Goal: Find specific page/section: Find specific page/section

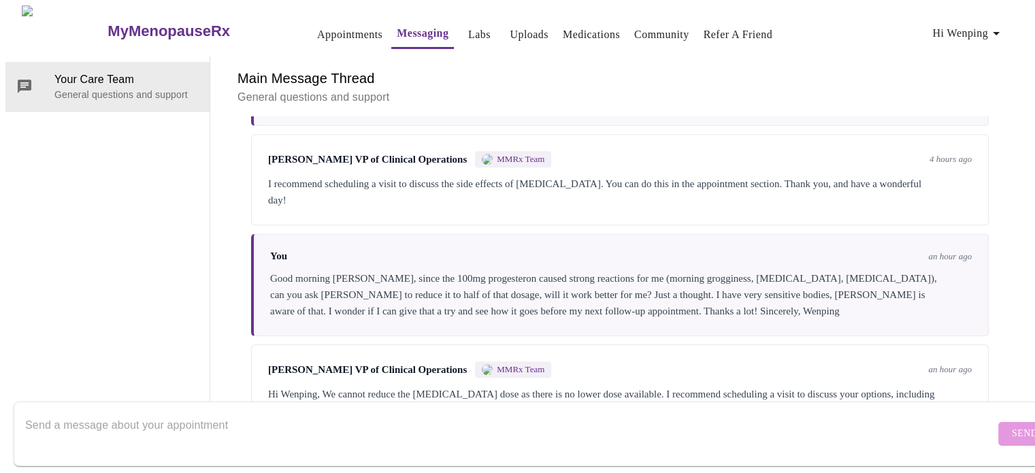
scroll to position [1268, 0]
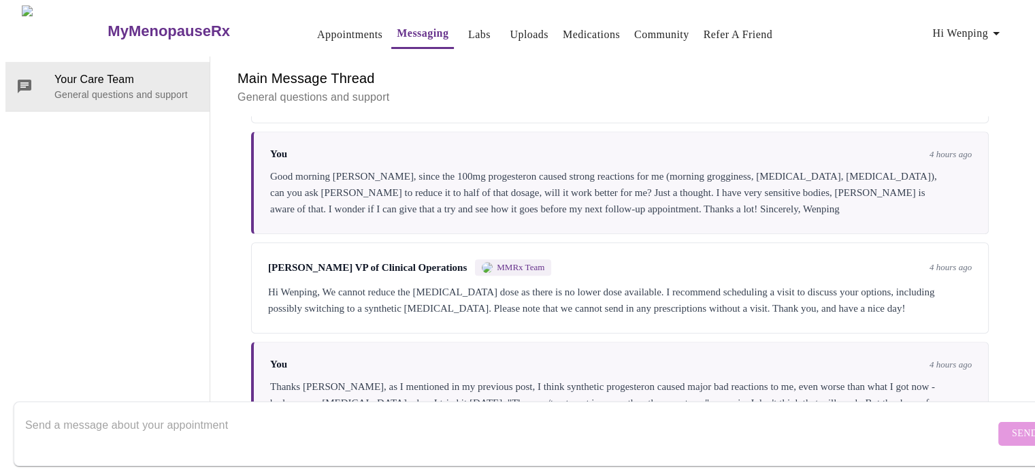
scroll to position [1200, 0]
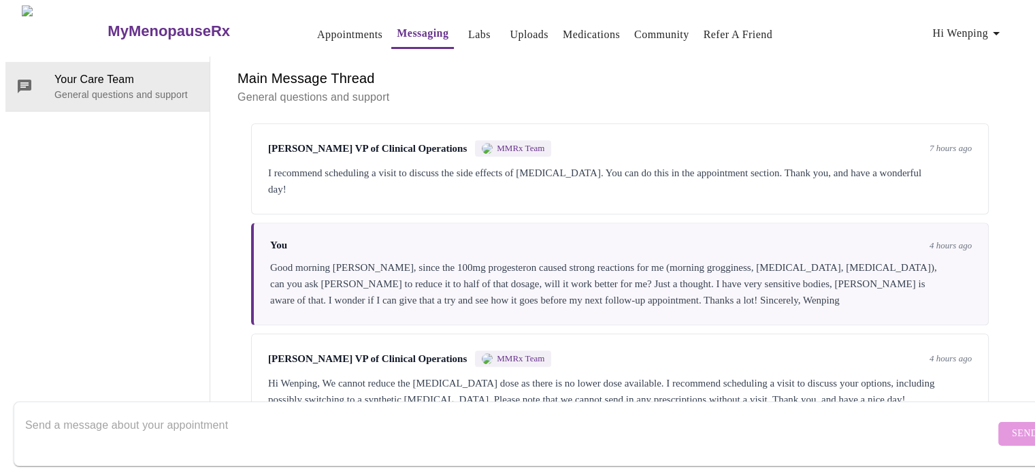
click at [325, 29] on link "Appointments" at bounding box center [349, 34] width 65 height 19
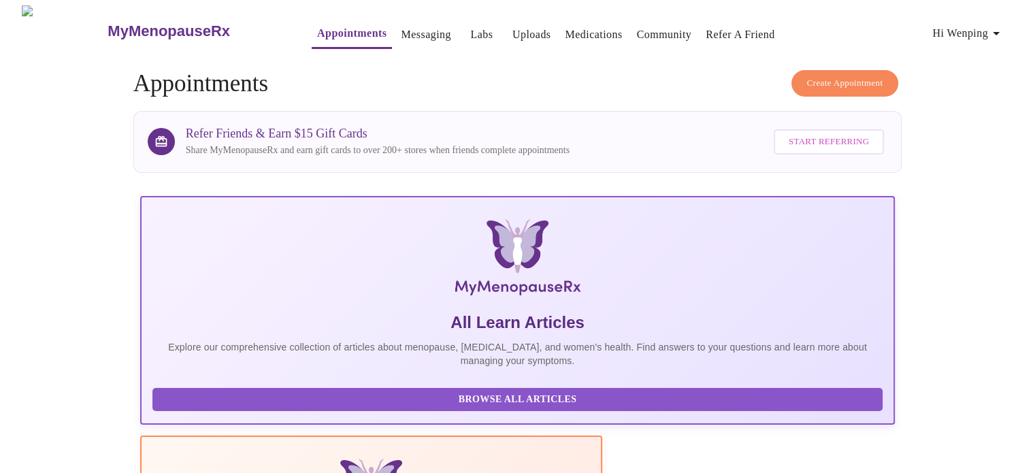
click at [401, 26] on link "Messaging" at bounding box center [426, 34] width 50 height 19
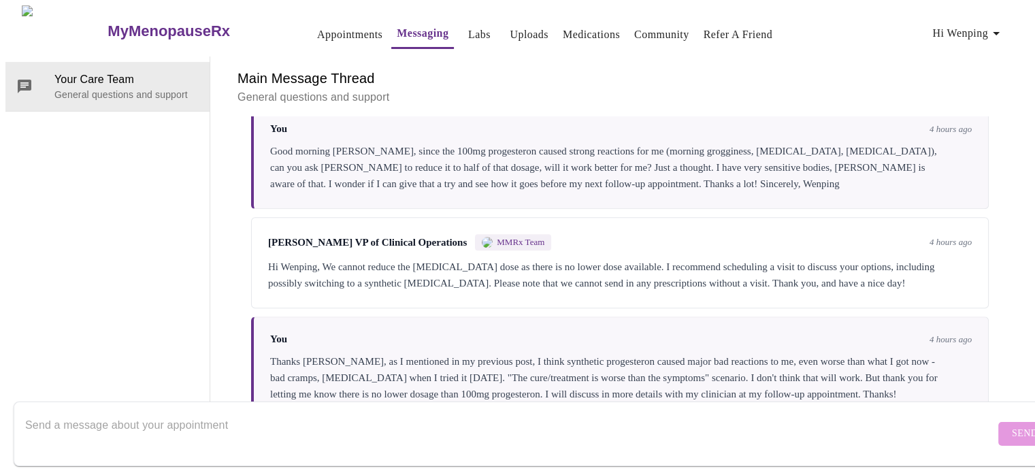
scroll to position [1403, 0]
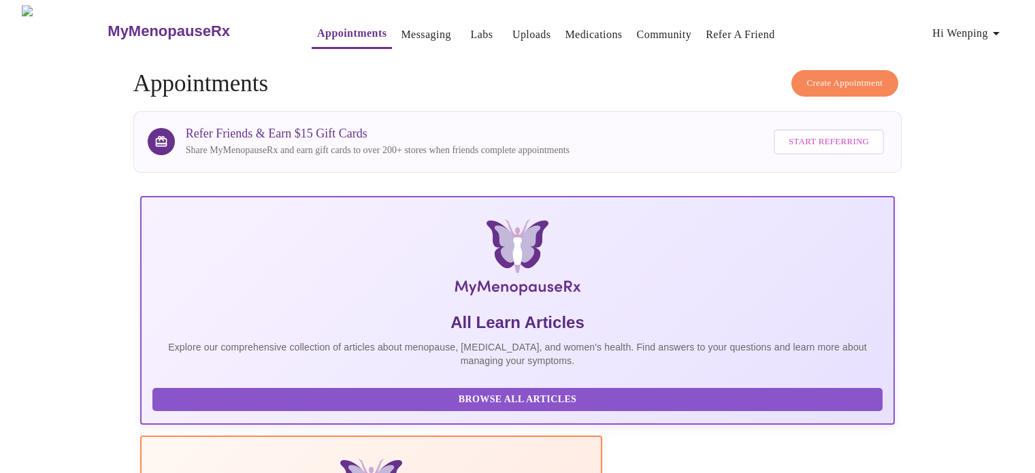
scroll to position [272, 0]
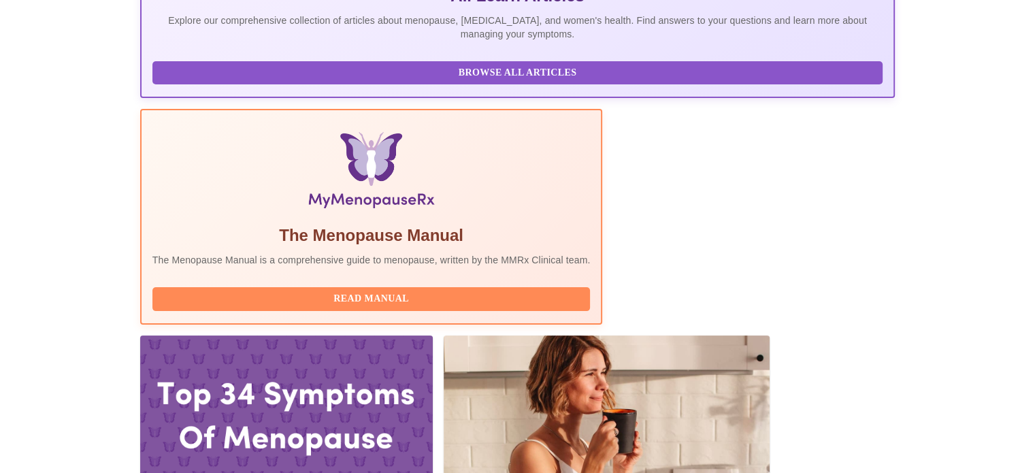
scroll to position [384, 0]
